Goal: Find specific page/section: Find specific page/section

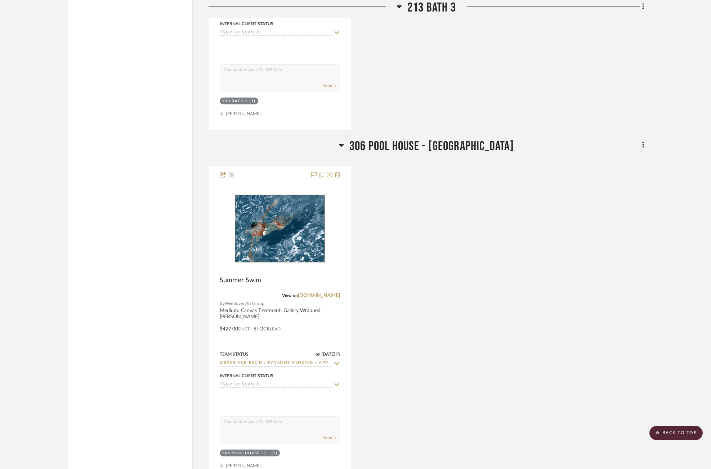
scroll to position [1385, 0]
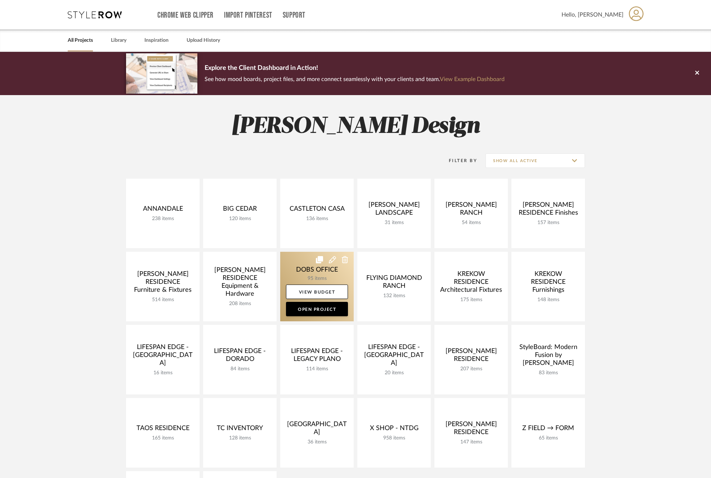
click at [300, 274] on link at bounding box center [316, 287] width 73 height 70
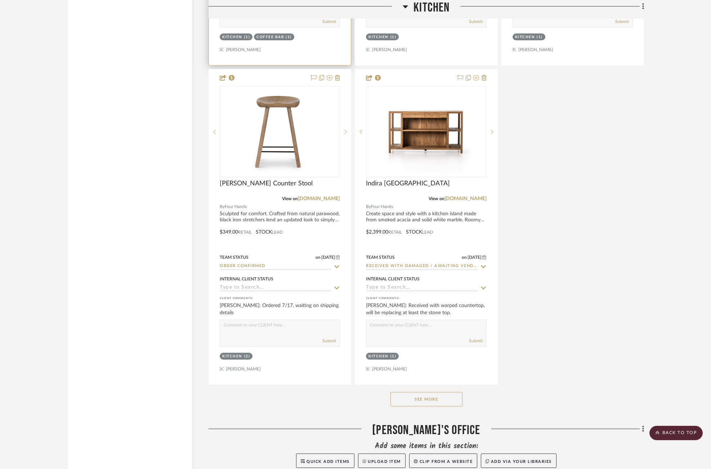
scroll to position [3517, 0]
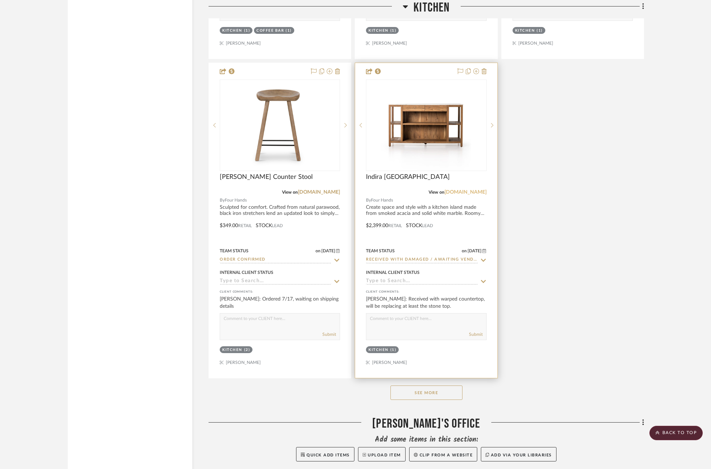
click at [464, 190] on link "[DOMAIN_NAME]" at bounding box center [465, 192] width 42 height 5
click at [434, 121] on img "0" at bounding box center [426, 125] width 90 height 90
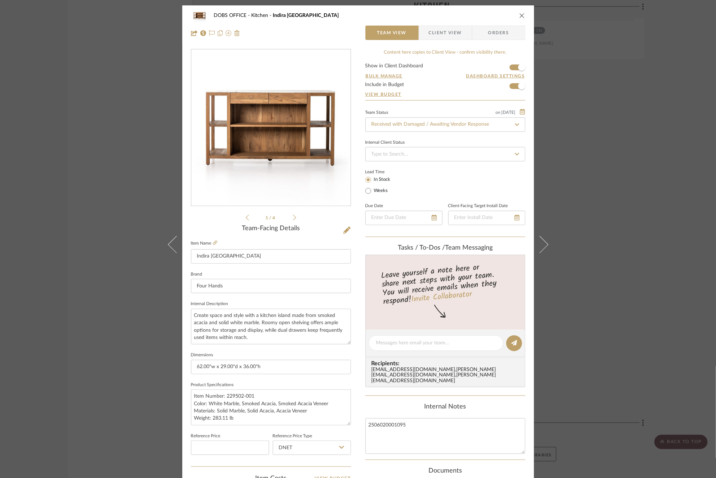
scroll to position [190, 0]
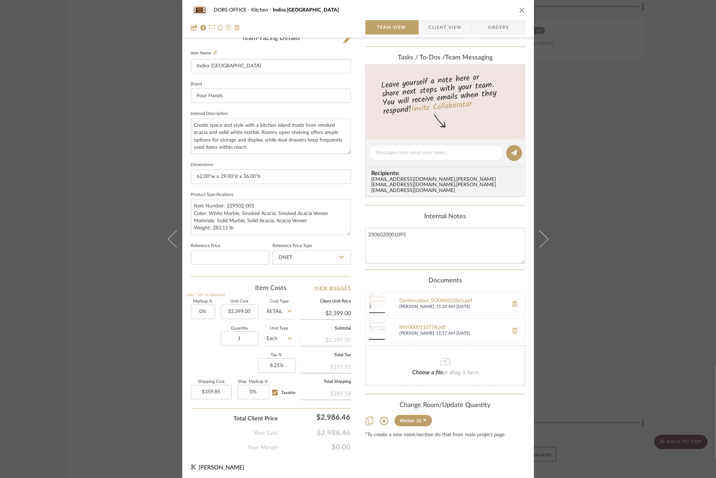
click at [588, 226] on div "DOBS OFFICE Kitchen Indira Kitchen Island Team View Client View Orders 1 / 4 Te…" at bounding box center [358, 239] width 716 height 478
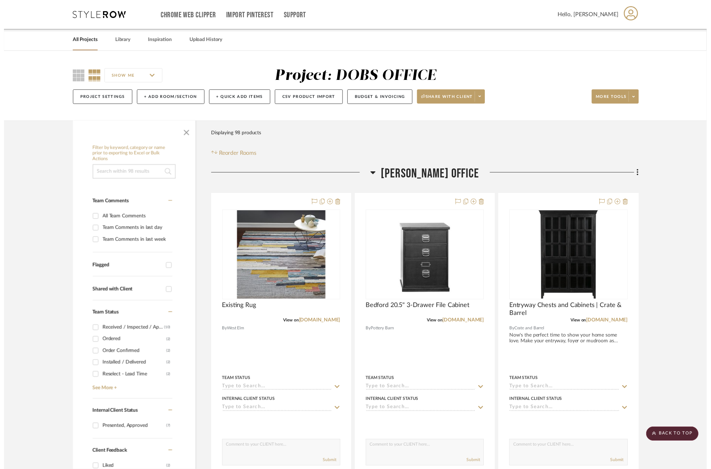
scroll to position [3517, 0]
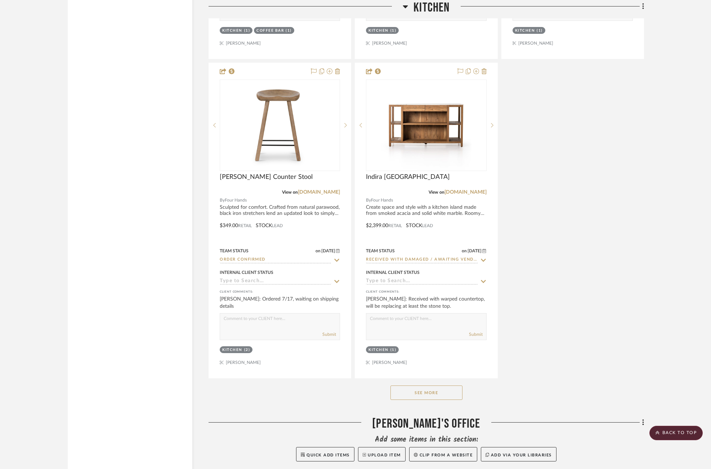
click at [431, 386] on button "See More" at bounding box center [426, 393] width 72 height 14
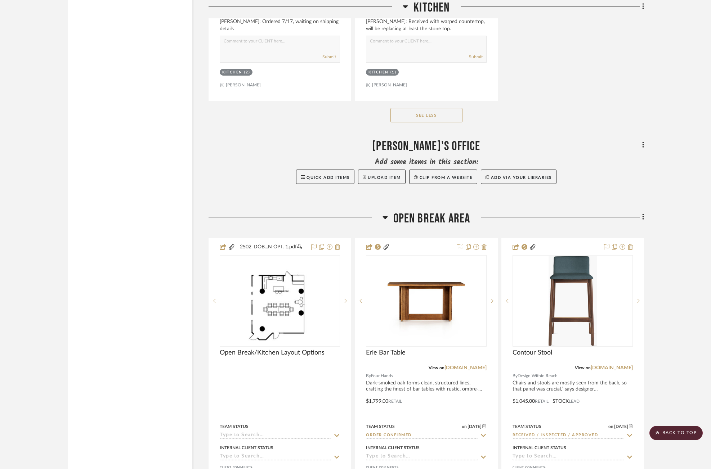
scroll to position [3811, 0]
